Goal: Task Accomplishment & Management: Manage account settings

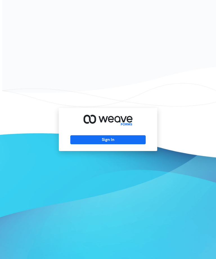
click at [138, 144] on button "Sign In" at bounding box center [107, 139] width 75 height 9
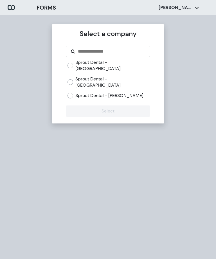
click at [122, 76] on label "Sprout Dental - [GEOGRAPHIC_DATA]" at bounding box center [112, 82] width 75 height 12
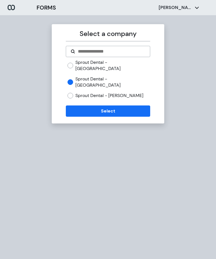
click at [138, 105] on button "Select" at bounding box center [108, 110] width 84 height 11
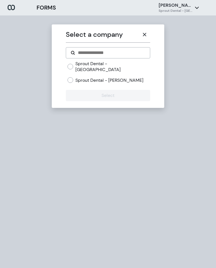
click at [144, 33] on icon "button" at bounding box center [144, 34] width 3 height 3
